Goal: Task Accomplishment & Management: Use online tool/utility

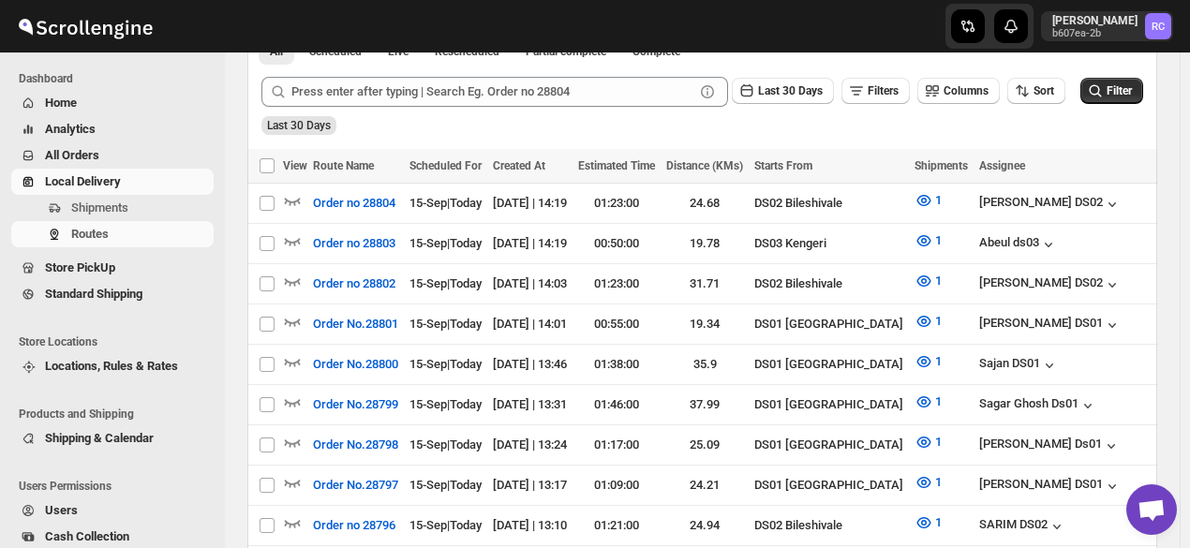
scroll to position [389, 0]
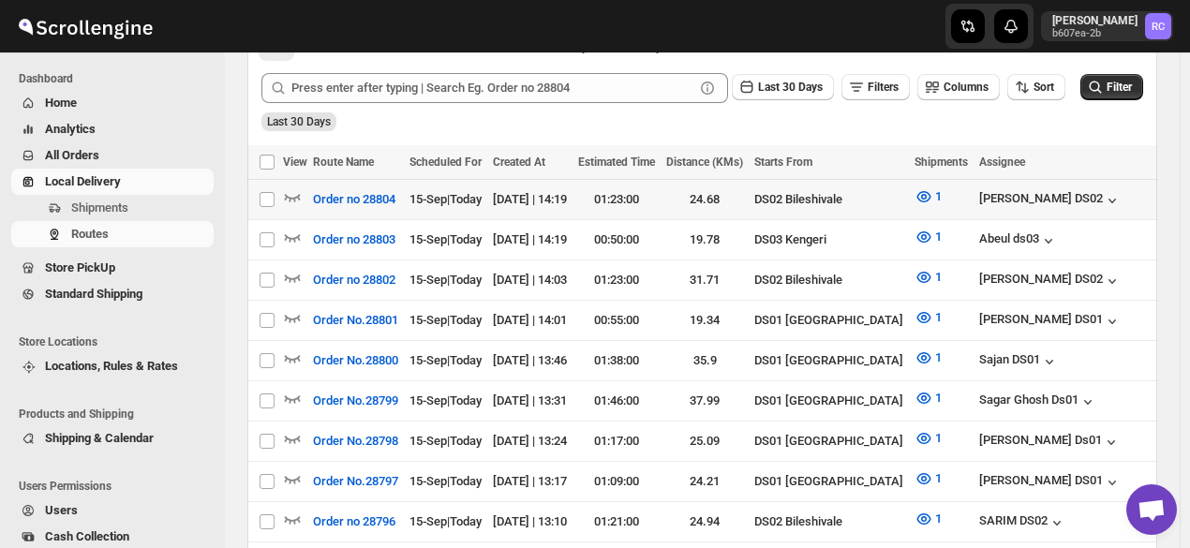
click at [282, 199] on td "Select route" at bounding box center [265, 200] width 36 height 40
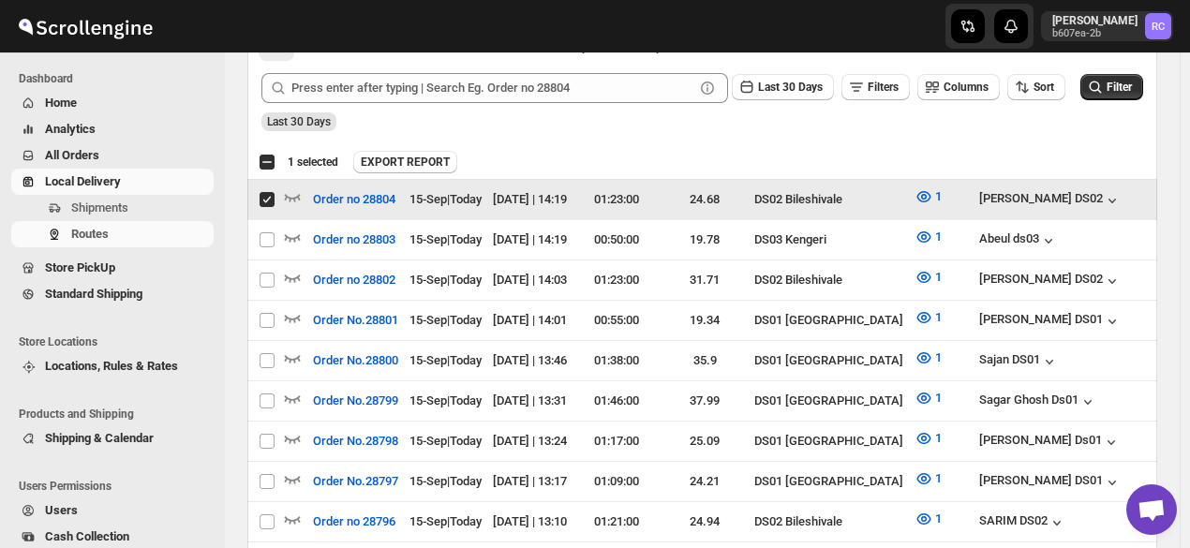
click at [265, 199] on input "Select route" at bounding box center [267, 199] width 15 height 15
checkbox input "false"
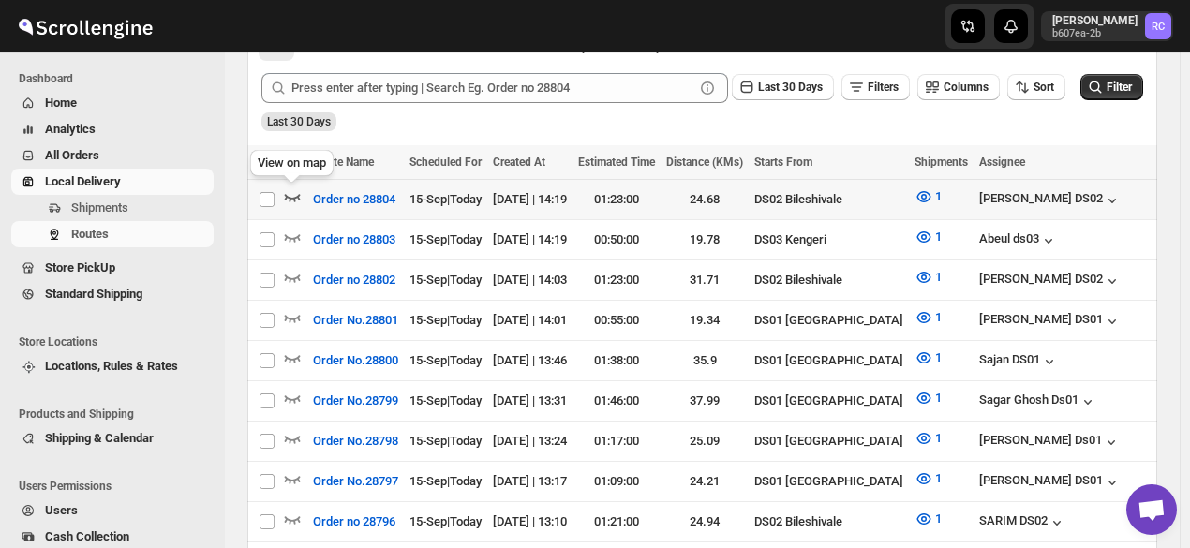
click at [296, 194] on icon "button" at bounding box center [292, 196] width 19 height 19
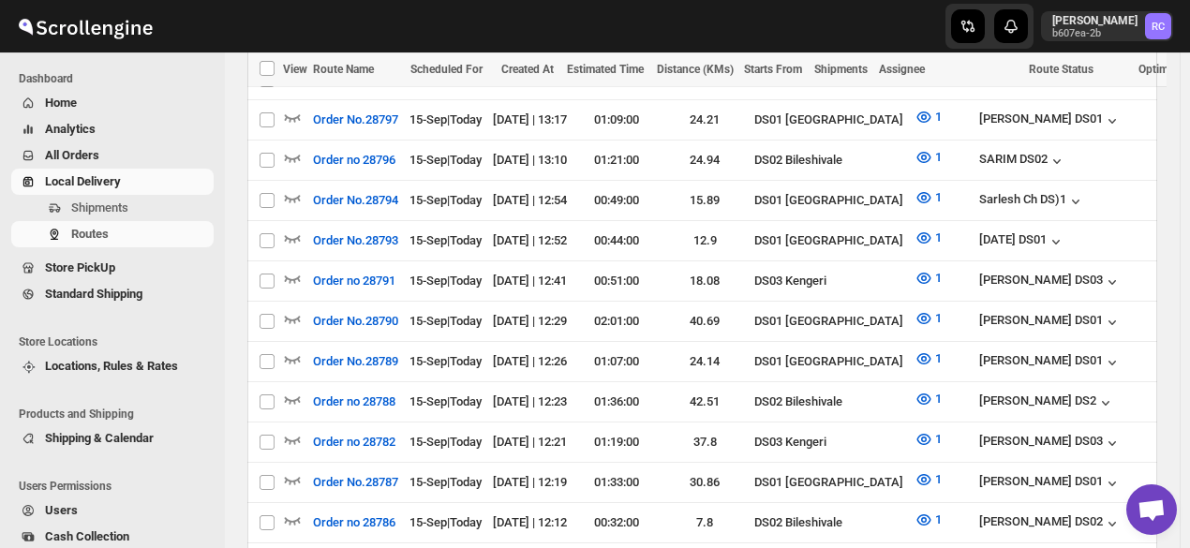
scroll to position [878, 0]
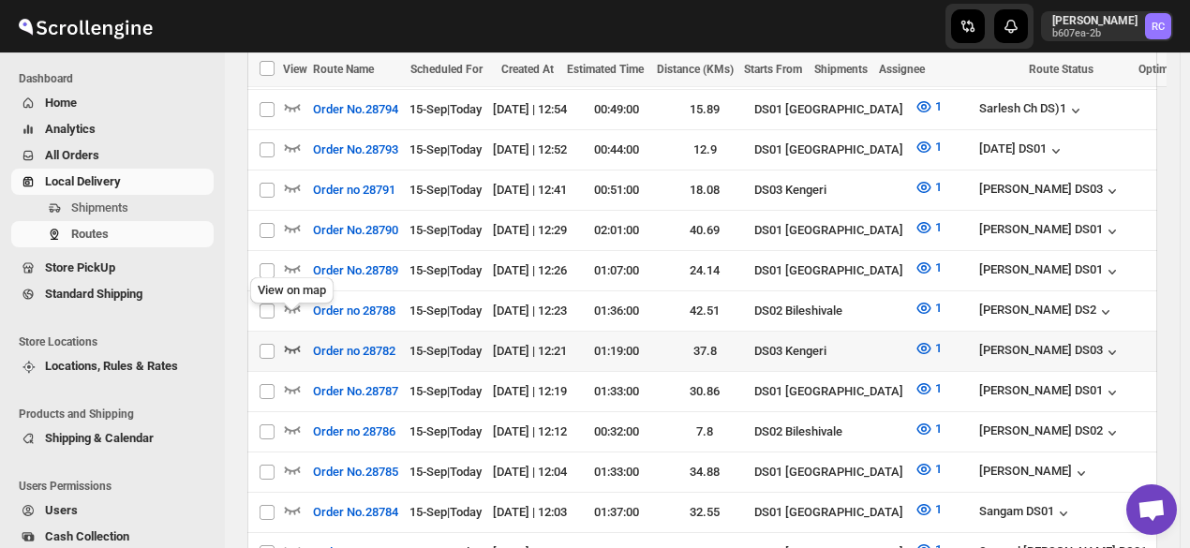
click at [297, 346] on icon "button" at bounding box center [293, 349] width 16 height 7
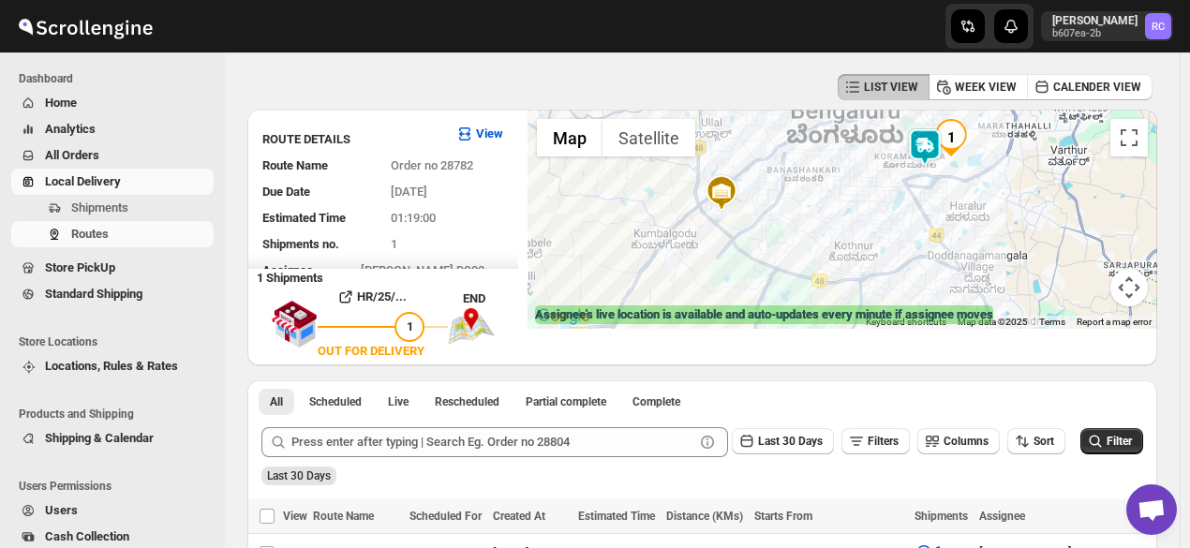
scroll to position [41, 0]
